Goal: Transaction & Acquisition: Purchase product/service

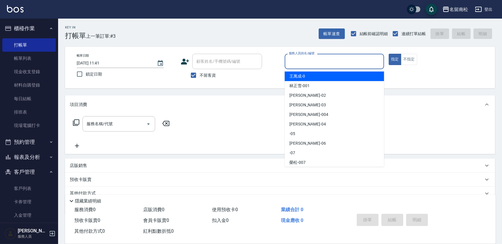
click at [337, 63] on input "服務人員姓名/編號" at bounding box center [334, 61] width 94 height 10
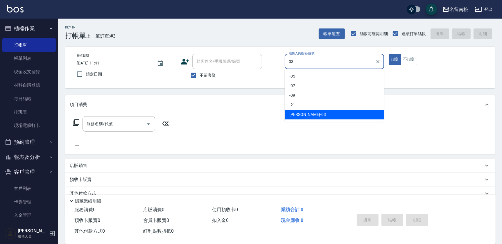
type input "張蕎驛-03"
type button "true"
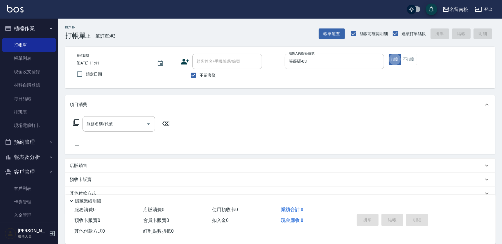
click at [416, 74] on div "帳單日期 [DATE] 11:41 鎖定日期 顧客姓名/手機號碼/編號 顧客姓名/手機號碼/編號 不留客資 服務人員姓名/編號 [PERSON_NAME]-0…" at bounding box center [280, 68] width 416 height 28
click at [51, 157] on button "報表及分析" at bounding box center [28, 157] width 53 height 15
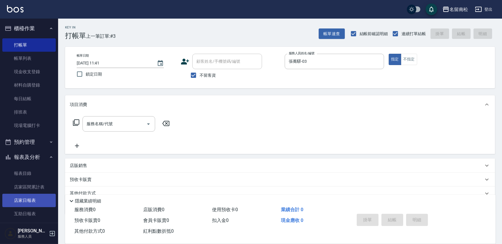
click at [40, 201] on link "店家日報表" at bounding box center [28, 200] width 53 height 13
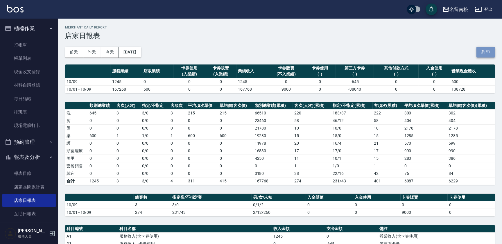
click at [490, 52] on button "列印" at bounding box center [485, 52] width 19 height 11
click at [141, 51] on button "[DATE]" at bounding box center [130, 52] width 22 height 11
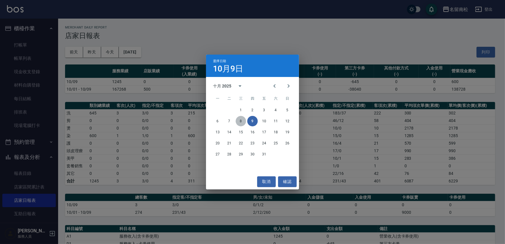
click at [238, 119] on button "8" at bounding box center [240, 121] width 10 height 10
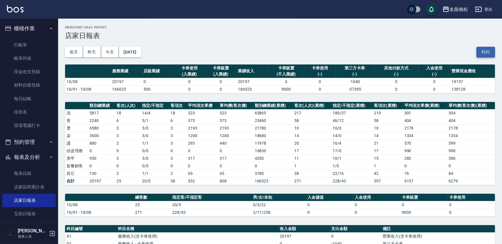
click at [487, 53] on button "列印" at bounding box center [485, 52] width 19 height 11
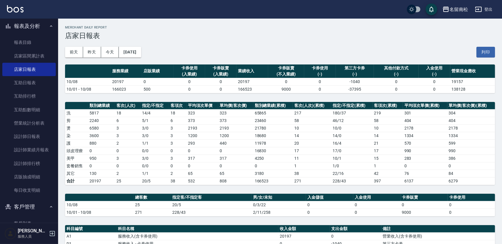
scroll to position [132, 0]
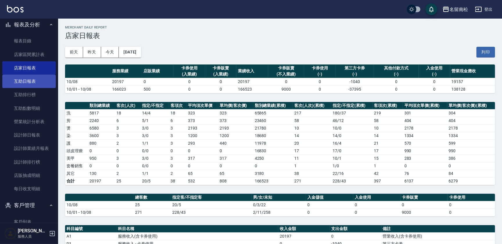
click at [39, 83] on link "互助日報表" at bounding box center [28, 81] width 53 height 13
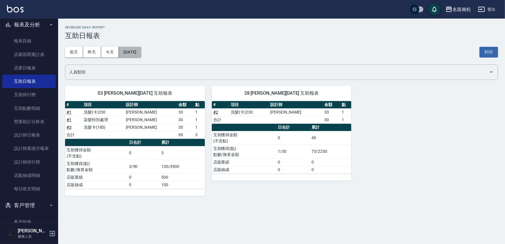
click at [135, 55] on button "[DATE]" at bounding box center [130, 52] width 22 height 11
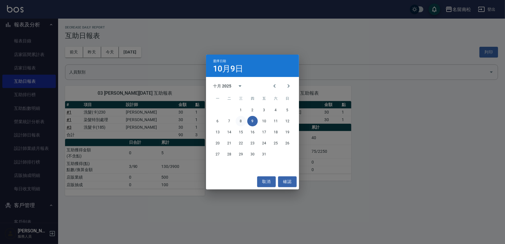
click at [241, 121] on button "8" at bounding box center [240, 121] width 10 height 10
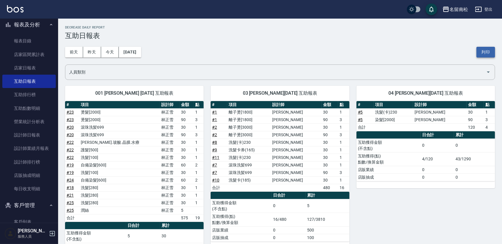
click at [490, 52] on button "列印" at bounding box center [485, 52] width 19 height 11
click at [37, 131] on link "設計師日報表" at bounding box center [28, 134] width 53 height 13
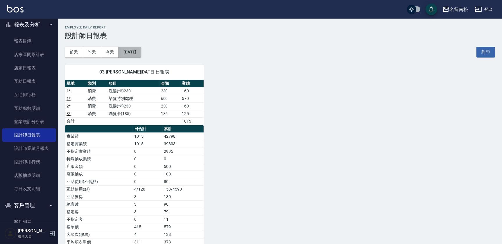
click at [141, 51] on button "[DATE]" at bounding box center [130, 52] width 22 height 11
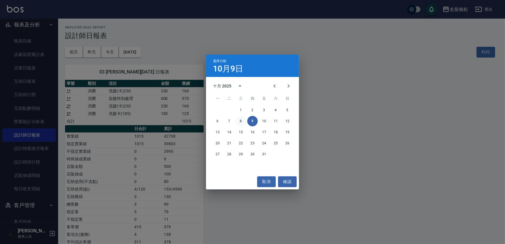
click at [242, 123] on button "8" at bounding box center [240, 121] width 10 height 10
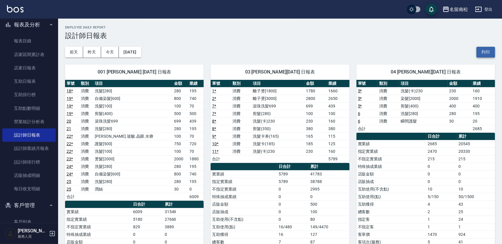
click at [488, 50] on button "列印" at bounding box center [485, 52] width 19 height 11
click at [35, 82] on link "互助日報表" at bounding box center [28, 81] width 53 height 13
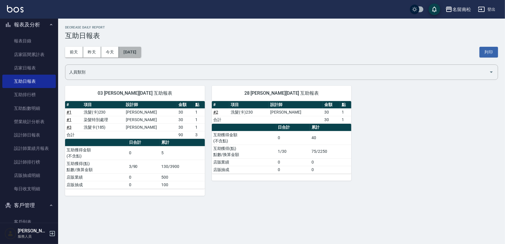
click at [129, 49] on button "[DATE]" at bounding box center [130, 52] width 22 height 11
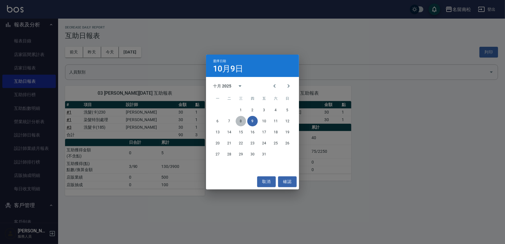
click at [242, 122] on button "8" at bounding box center [240, 121] width 10 height 10
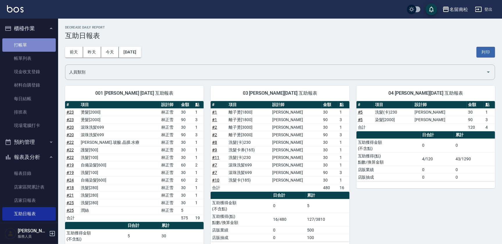
click at [35, 41] on link "打帳單" at bounding box center [28, 44] width 53 height 13
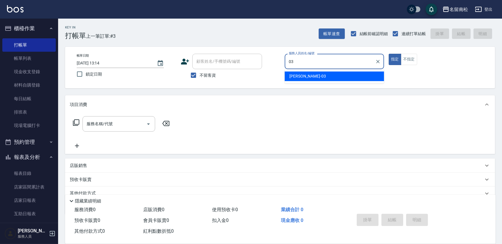
type input "張蕎驛-03"
type button "true"
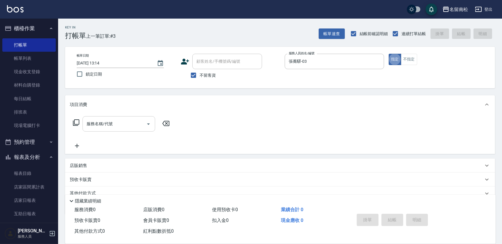
click at [116, 126] on input "服務名稱/代號" at bounding box center [114, 124] width 59 height 10
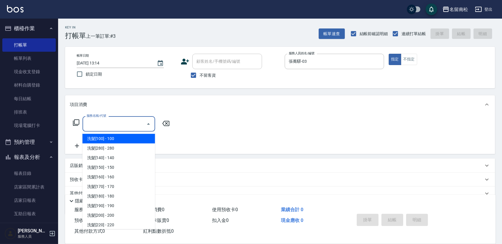
type input "1"
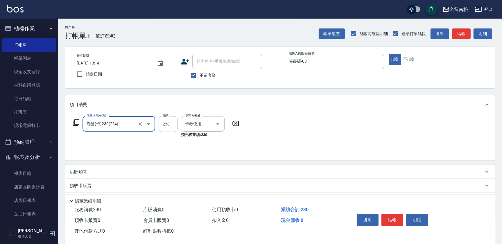
type input "洗髮(卡)230(224)"
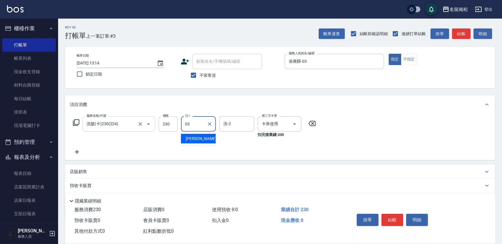
type input "張蕎驛-03"
click at [393, 216] on button "結帳" at bounding box center [392, 220] width 22 height 12
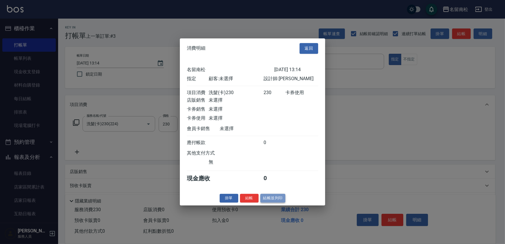
click at [266, 200] on button "結帳並列印" at bounding box center [272, 198] width 25 height 9
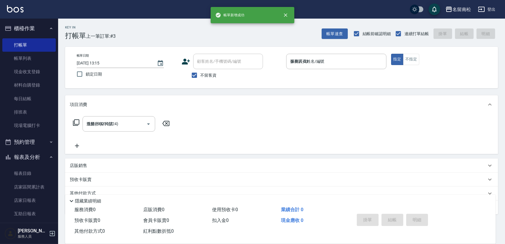
type input "[DATE] 13:15"
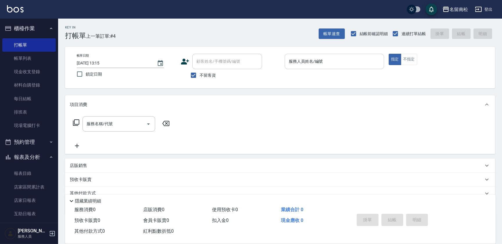
click at [337, 64] on input "服務人員姓名/編號" at bounding box center [334, 61] width 94 height 10
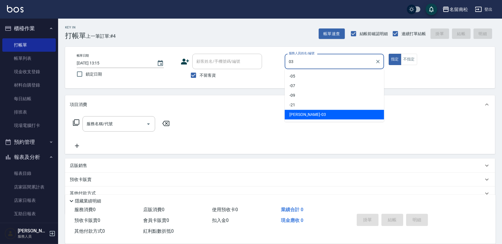
type input "張蕎驛-03"
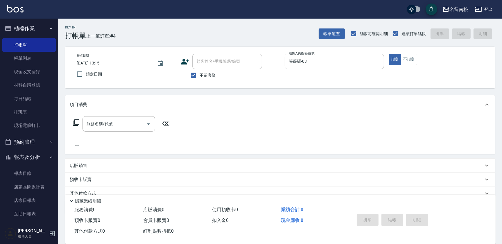
click at [93, 133] on div "服務名稱/代號 服務名稱/代號" at bounding box center [121, 132] width 103 height 33
click at [116, 117] on div "服務名稱/代號" at bounding box center [118, 123] width 73 height 15
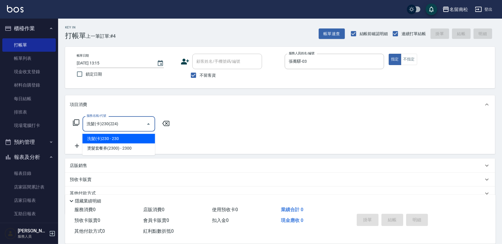
type input "洗髮(卡)230(224)"
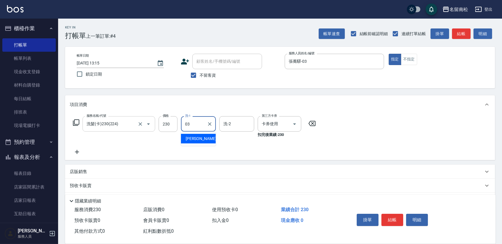
type input "張蕎驛-03"
click at [78, 151] on icon at bounding box center [77, 151] width 15 height 7
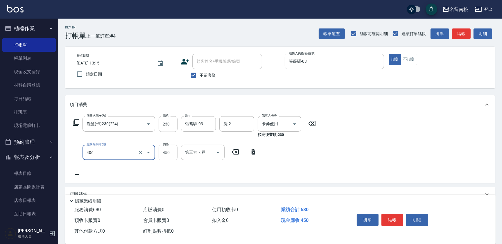
type input "剪髮(450)(406)"
click at [168, 156] on input "450" at bounding box center [168, 153] width 19 height 16
type input "480"
click at [395, 218] on button "結帳" at bounding box center [392, 220] width 22 height 12
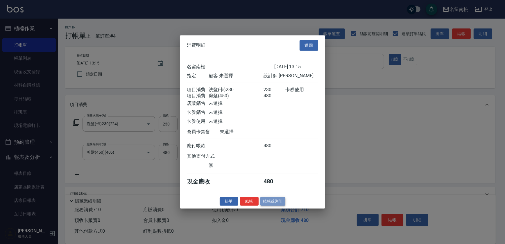
click at [278, 204] on button "結帳並列印" at bounding box center [272, 201] width 25 height 9
